Goal: Information Seeking & Learning: Learn about a topic

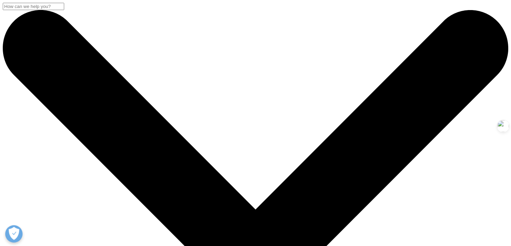
drag, startPoint x: 401, startPoint y: 115, endPoint x: 36, endPoint y: 99, distance: 365.5
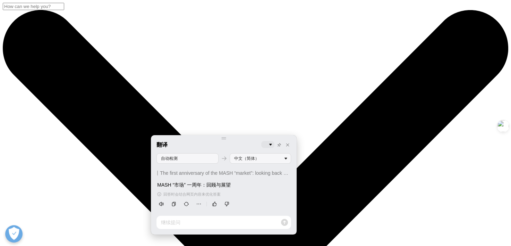
drag, startPoint x: 237, startPoint y: 186, endPoint x: 153, endPoint y: 180, distance: 84.9
click at [153, 180] on div "翻译 自动检测 中文（简体） The first anniversary of the MASH “market”: looking back and ahe…" at bounding box center [224, 184] width 146 height 99
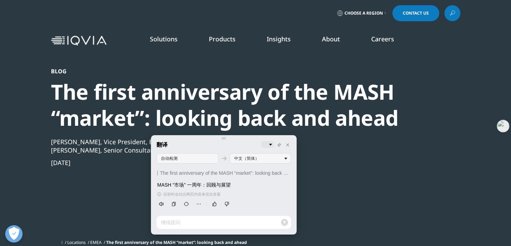
click at [379, 122] on div "The first anniversary of the MASH “market”: looking back and ahead" at bounding box center [237, 105] width 372 height 52
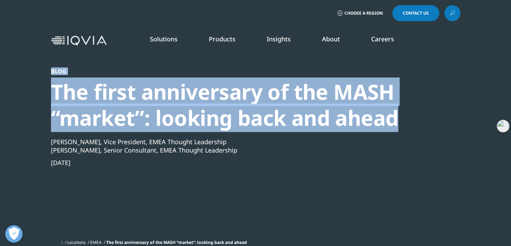
drag, startPoint x: 411, startPoint y: 116, endPoint x: 48, endPoint y: 74, distance: 365.5
click at [48, 74] on section "Blog The first anniversary of the MASH “market”: looking back and ahead Markus …" at bounding box center [255, 127] width 511 height 254
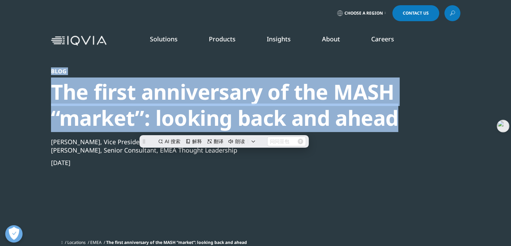
click at [317, 116] on div "The first anniversary of the MASH “market”: looking back and ahead" at bounding box center [237, 105] width 372 height 52
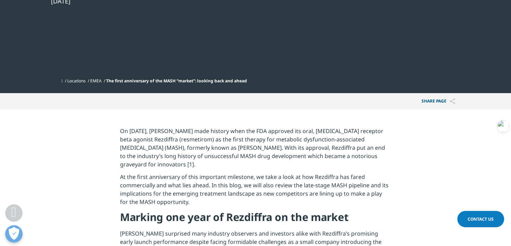
scroll to position [208, 0]
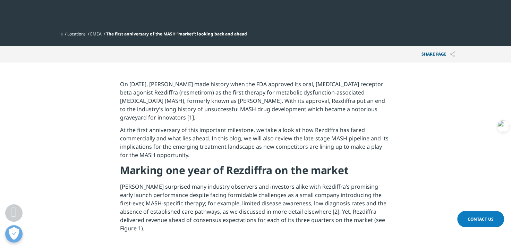
click at [256, 119] on p "On March 14, 2024, Madrigal made history when the FDA approved its oral, thyroi…" at bounding box center [255, 103] width 271 height 46
drag, startPoint x: 219, startPoint y: 121, endPoint x: 214, endPoint y: 116, distance: 6.9
click at [214, 116] on p "On March 14, 2024, Madrigal made history when the FDA approved its oral, thyroi…" at bounding box center [255, 103] width 271 height 46
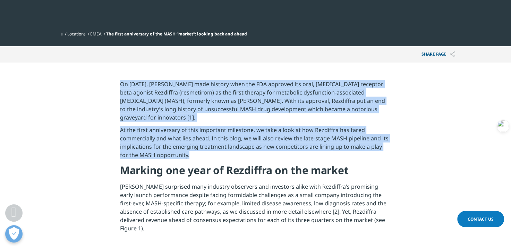
drag, startPoint x: 216, startPoint y: 155, endPoint x: 118, endPoint y: 82, distance: 121.5
click at [118, 82] on section "On March 14, 2024, Madrigal made history when the FDA approved its oral, thyroi…" at bounding box center [255, 149] width 511 height 174
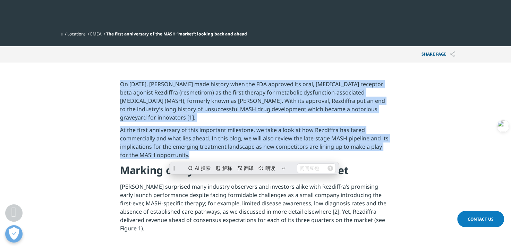
scroll to position [0, 0]
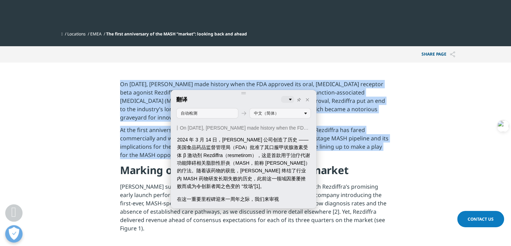
click at [262, 94] on div "翻译 自动检测 中文（简体） On March 14, 2024, Madrigal made history when the FDA approved i…" at bounding box center [244, 149] width 146 height 118
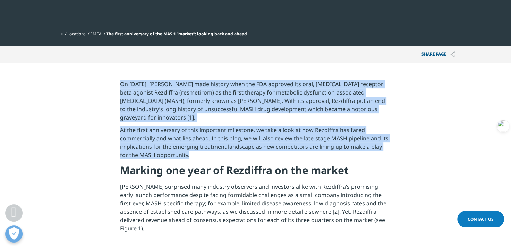
click at [390, 150] on p "At the first anniversary of this important milestone, we take a look at how Rez…" at bounding box center [255, 144] width 271 height 37
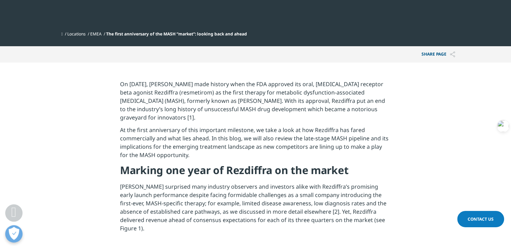
click at [432, 165] on section "On March 14, 2024, Madrigal made history when the FDA approved its oral, thyroi…" at bounding box center [255, 149] width 511 height 174
click at [502, 214] on icon at bounding box center [503, 216] width 6 height 6
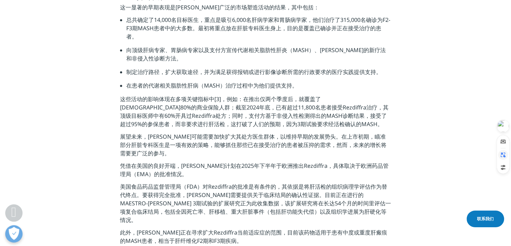
scroll to position [555, 0]
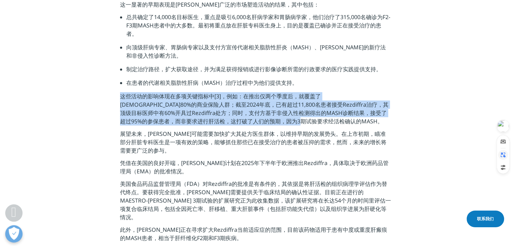
drag, startPoint x: 302, startPoint y: 122, endPoint x: 110, endPoint y: 97, distance: 193.6
click at [110, 97] on section "This notable early performance is the result of Madrigal’s extensive market sha…" at bounding box center [255, 210] width 511 height 421
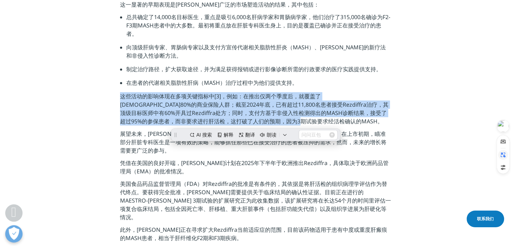
scroll to position [0, 0]
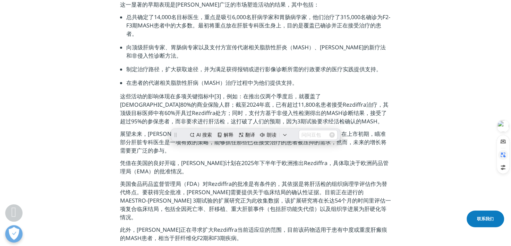
click at [357, 132] on span "展望未来，Madrigal可能需要加快扩大其处方医生群体，以维持早期的发展势头。在上市初期，瞄准部分肝脏专科医生是一项有效的策略，能够抓住那些已在接受治疗的患…" at bounding box center [253, 142] width 267 height 24
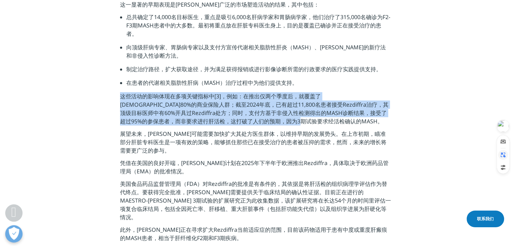
drag, startPoint x: 305, startPoint y: 122, endPoint x: 108, endPoint y: 98, distance: 198.6
click at [108, 98] on section "This notable early performance is the result of Madrigal’s extensive market sha…" at bounding box center [255, 210] width 511 height 421
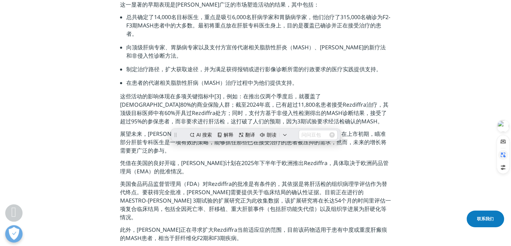
click at [290, 160] on span "凭借在美国的良好开端，Madrigal计划在2025年下半年于欧洲推出Rezdiffra，具体取决于欧洲药品管理局（EMA）的批准情况。" at bounding box center [254, 167] width 269 height 16
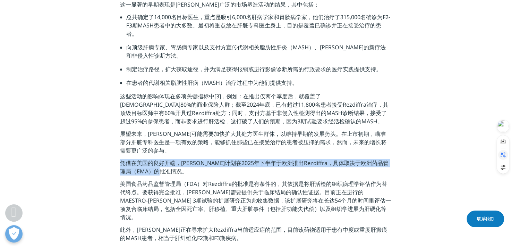
drag, startPoint x: 212, startPoint y: 173, endPoint x: 108, endPoint y: 164, distance: 104.5
click at [108, 164] on section "This notable early performance is the result of Madrigal’s extensive market sha…" at bounding box center [255, 210] width 511 height 421
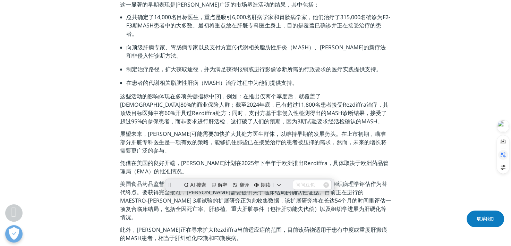
click at [375, 192] on span "美国食品药品监督管理局（FDA）对Rezdiffra的批准是有条件的，其依据是将肝活检的组织病理学评估作为替代终点。要获得完全批准，Madrigal需要提供关…" at bounding box center [255, 200] width 271 height 41
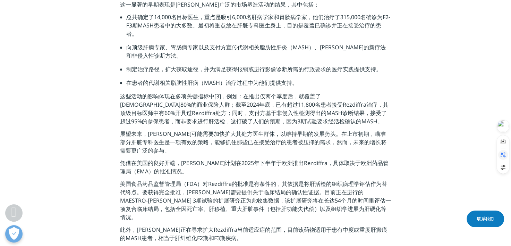
scroll to position [590, 0]
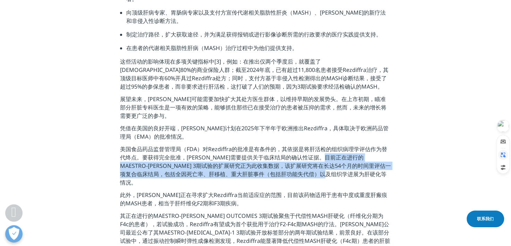
drag, startPoint x: 350, startPoint y: 174, endPoint x: 333, endPoint y: 159, distance: 22.6
click at [333, 159] on font "美国食品药品监督管理局（FDA）对Rezdiffra的批准是有条件的，其依据是将肝活检的组织病理学评估作为替代终点。要获得完全批准，Madrigal需要提供关…" at bounding box center [255, 166] width 271 height 42
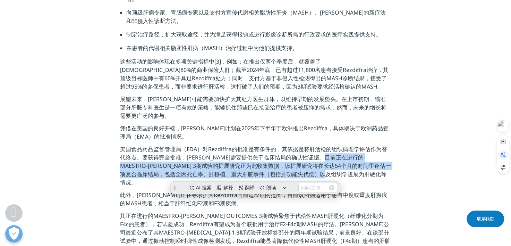
scroll to position [0, 0]
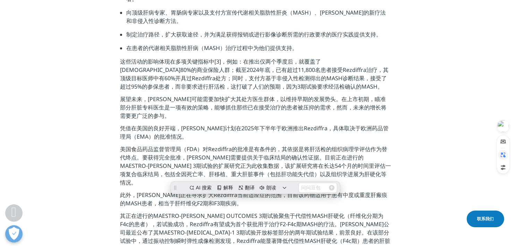
drag, startPoint x: 333, startPoint y: 159, endPoint x: 377, endPoint y: 190, distance: 53.7
click at [377, 191] on span "此外，Madrigal正在寻求扩大Rezdiffra当前适应症的范围，目前该药物适用于患有中度或重度肝瘢痕的MASH患者，相当于肝纤维化F2期和F3期疾病。" at bounding box center [253, 199] width 267 height 16
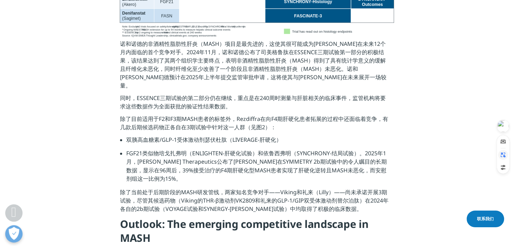
scroll to position [1145, 0]
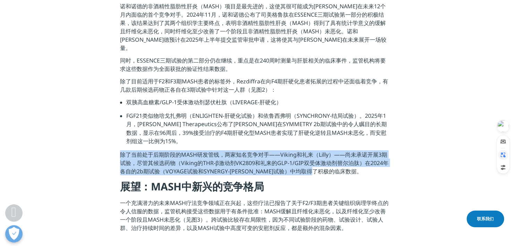
drag, startPoint x: 358, startPoint y: 158, endPoint x: 114, endPoint y: 140, distance: 244.7
click at [114, 140] on section "Novo Nordisk’s MASH programme is the most advanced, making it the likely first …" at bounding box center [255, 119] width 511 height 234
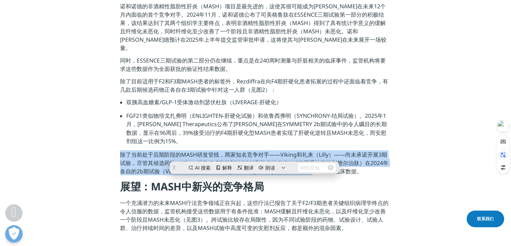
scroll to position [0, 0]
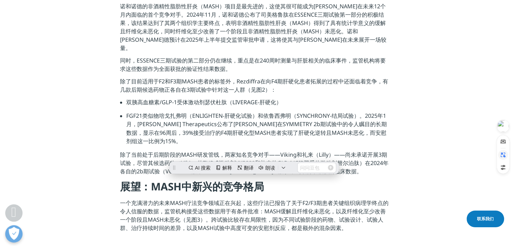
click at [473, 114] on section "Novo Nordisk’s MASH programme is the most advanced, making it the likely first …" at bounding box center [255, 119] width 511 height 234
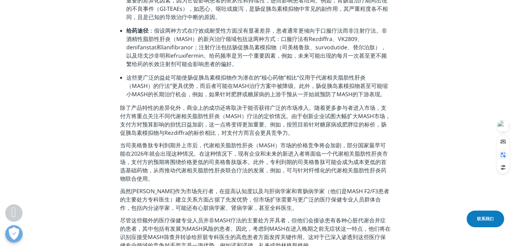
scroll to position [1701, 0]
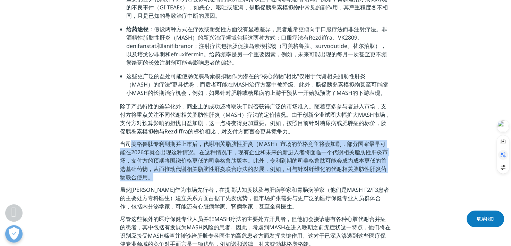
drag, startPoint x: 274, startPoint y: 157, endPoint x: 132, endPoint y: 125, distance: 145.5
click at [132, 140] on font "当司美格鲁肽专利到期并上市后，代谢相关脂肪性肝炎（MASH）市场的价格竞争将会加剧，部分国家最早可能在2026年就会出现这种情况。在这种情况下，现有企业和未来…" at bounding box center [255, 161] width 271 height 42
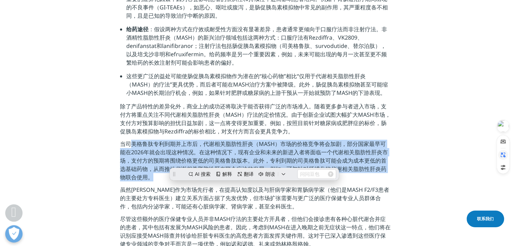
scroll to position [0, 0]
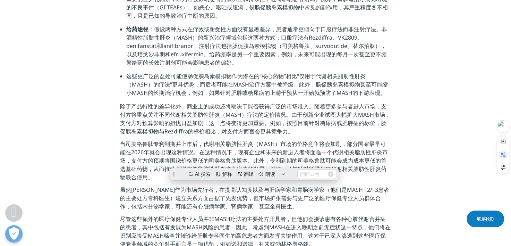
click at [402, 179] on section "Several trial readouts during 2024 have strengthened the case for incretin-base…" at bounding box center [255, 95] width 511 height 509
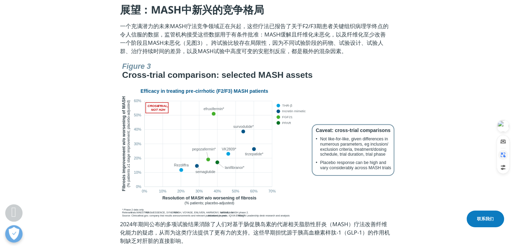
scroll to position [1319, 0]
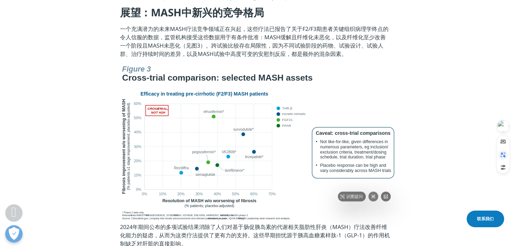
click at [384, 154] on img at bounding box center [256, 141] width 278 height 159
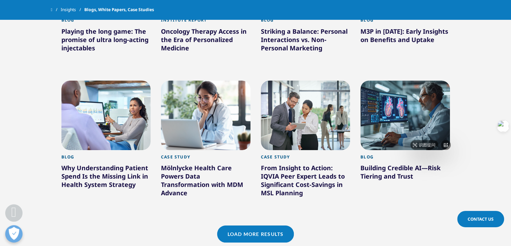
scroll to position [590, 0]
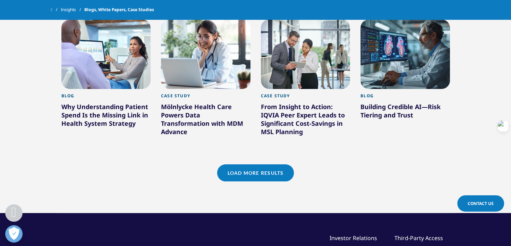
click at [276, 171] on link "Load More Results" at bounding box center [255, 172] width 77 height 17
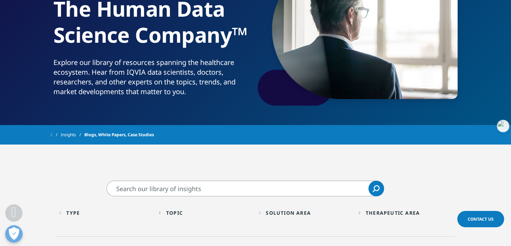
scroll to position [174, 0]
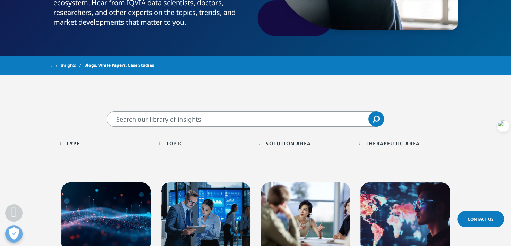
click at [73, 149] on div "Type Loading Clear Or/And Operator" at bounding box center [106, 143] width 93 height 16
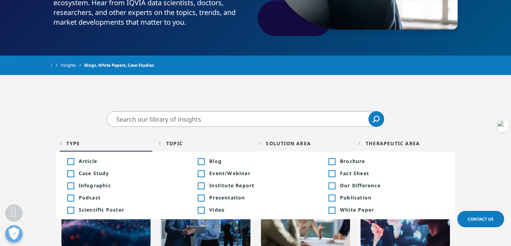
click at [201, 162] on div "Toggle" at bounding box center [201, 161] width 6 height 6
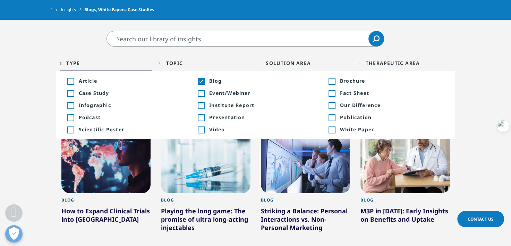
scroll to position [174, 0]
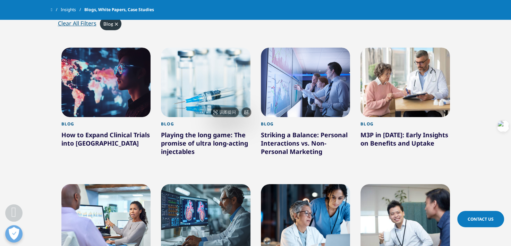
scroll to position [312, 0]
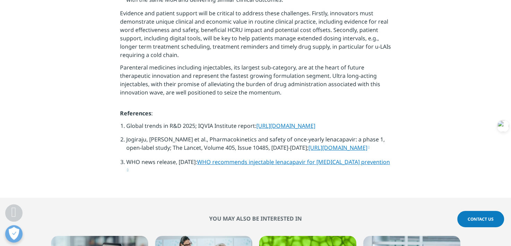
scroll to position [2568, 0]
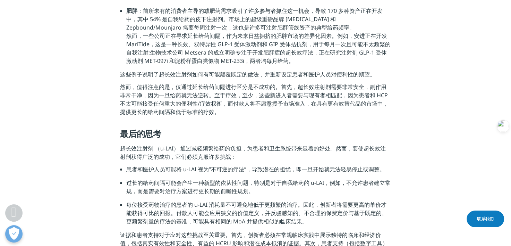
scroll to position [1909, 0]
